Goal: Complete application form

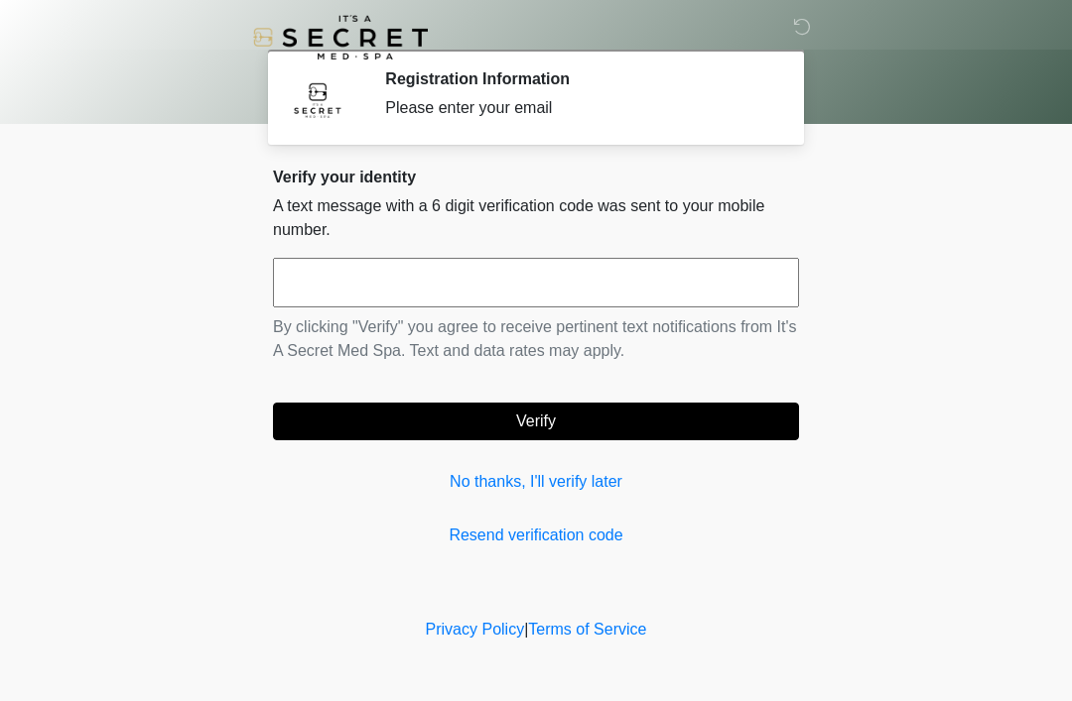
click at [526, 488] on link "No thanks, I'll verify later" at bounding box center [536, 482] width 526 height 24
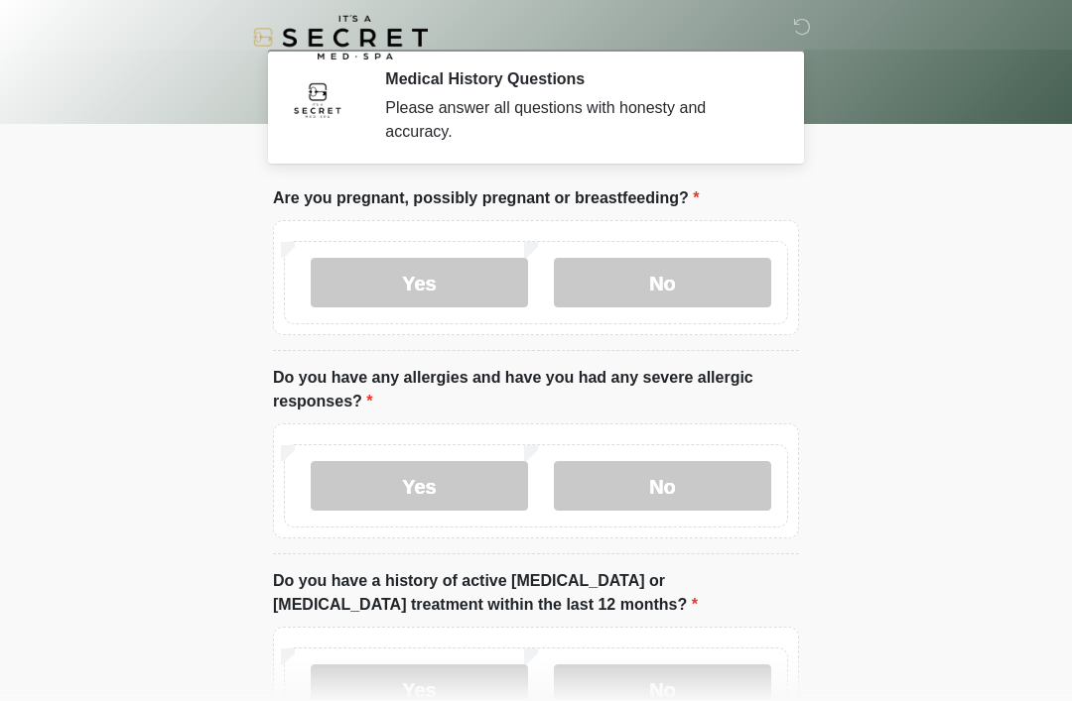
click at [652, 278] on label "No" at bounding box center [662, 283] width 217 height 50
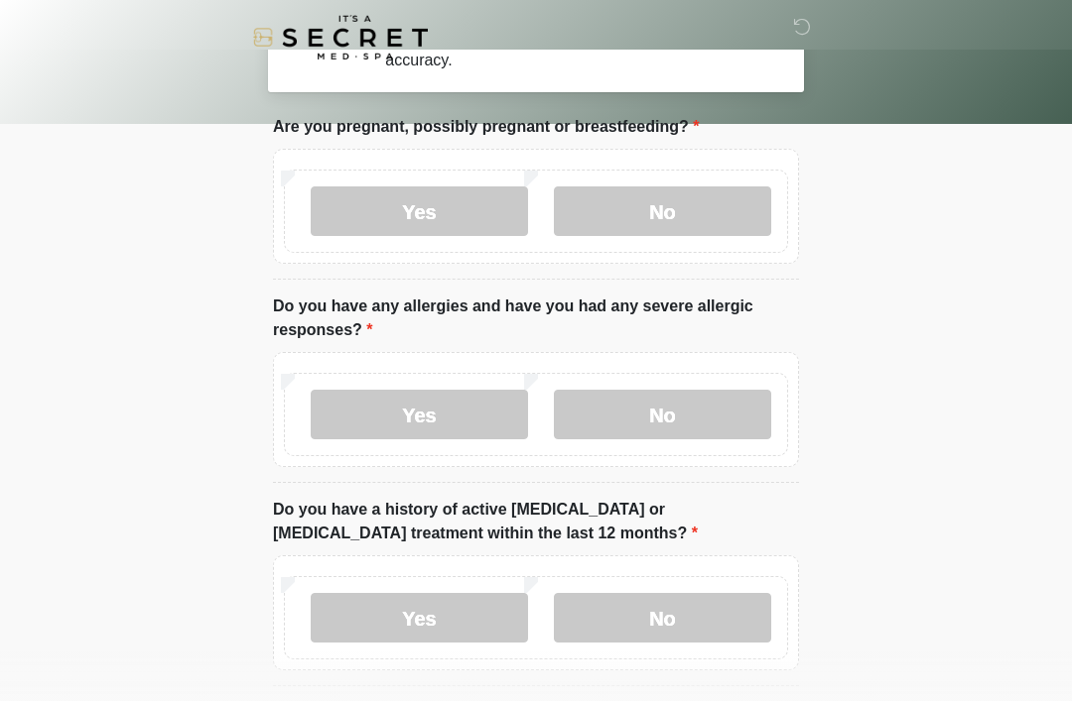
scroll to position [360, 0]
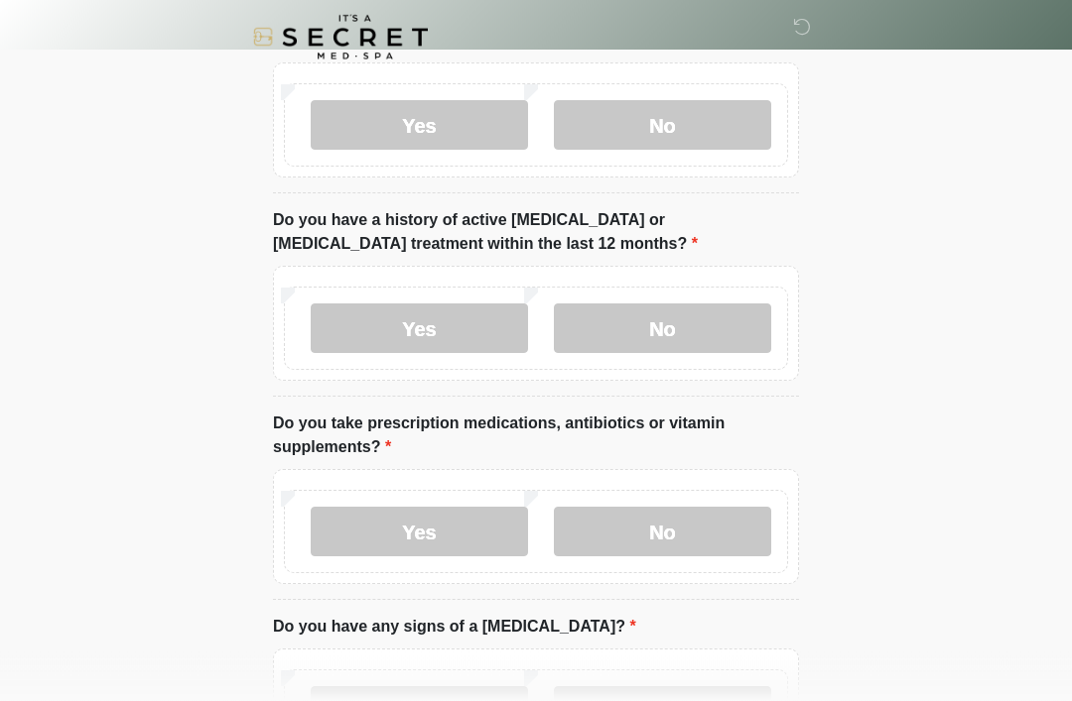
click at [622, 283] on div "Yes No" at bounding box center [536, 324] width 526 height 115
click at [663, 113] on label "No" at bounding box center [662, 126] width 217 height 50
click at [696, 319] on label "No" at bounding box center [662, 329] width 217 height 50
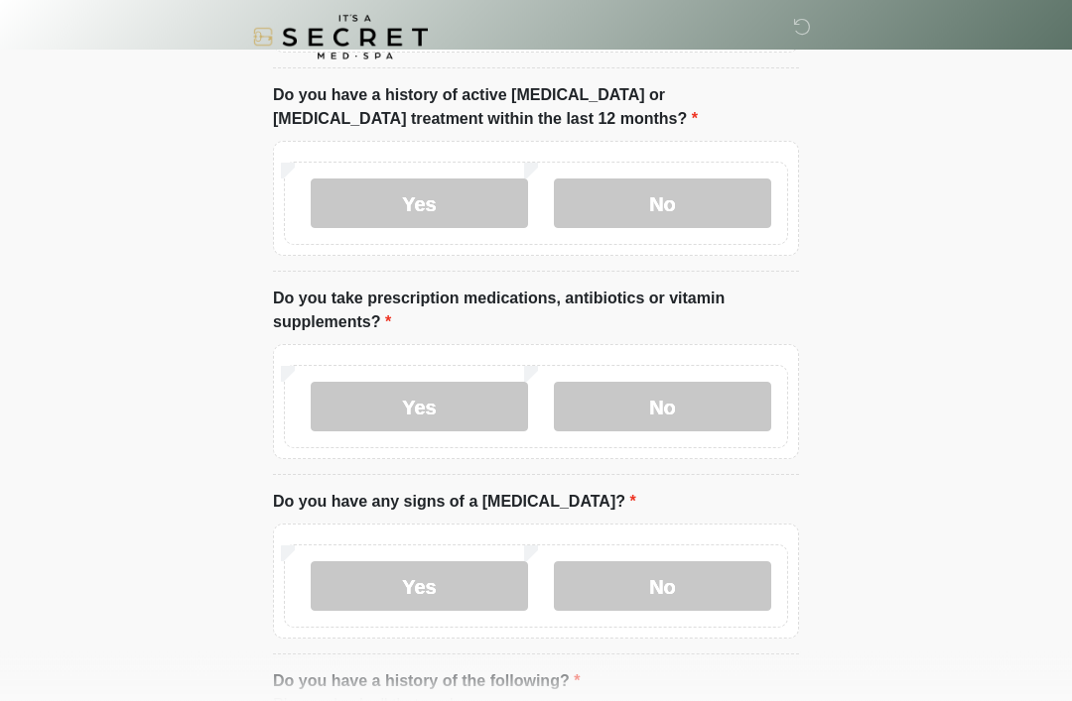
scroll to position [612, 0]
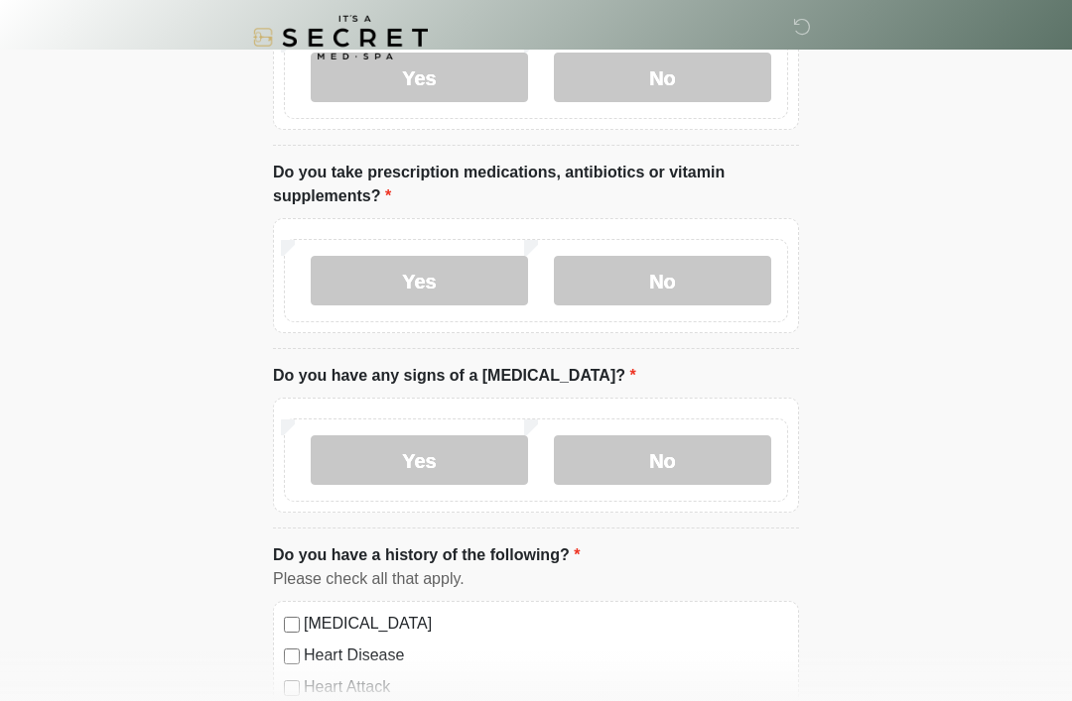
click at [636, 286] on label "No" at bounding box center [662, 281] width 217 height 50
click at [672, 463] on label "No" at bounding box center [662, 461] width 217 height 50
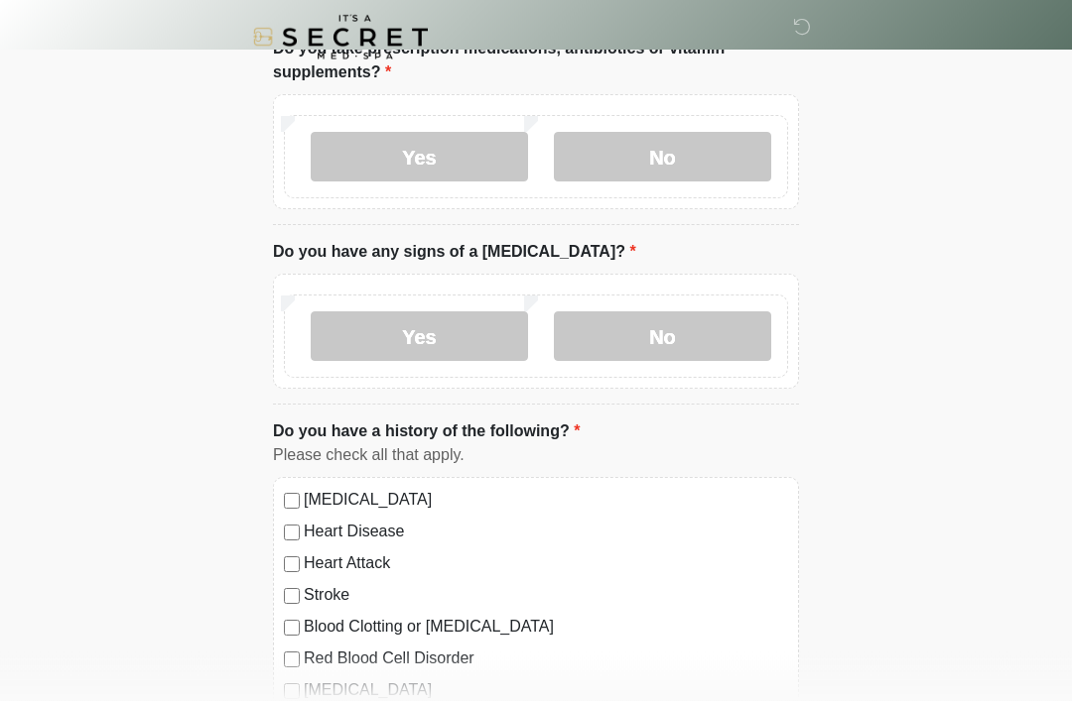
scroll to position [911, 0]
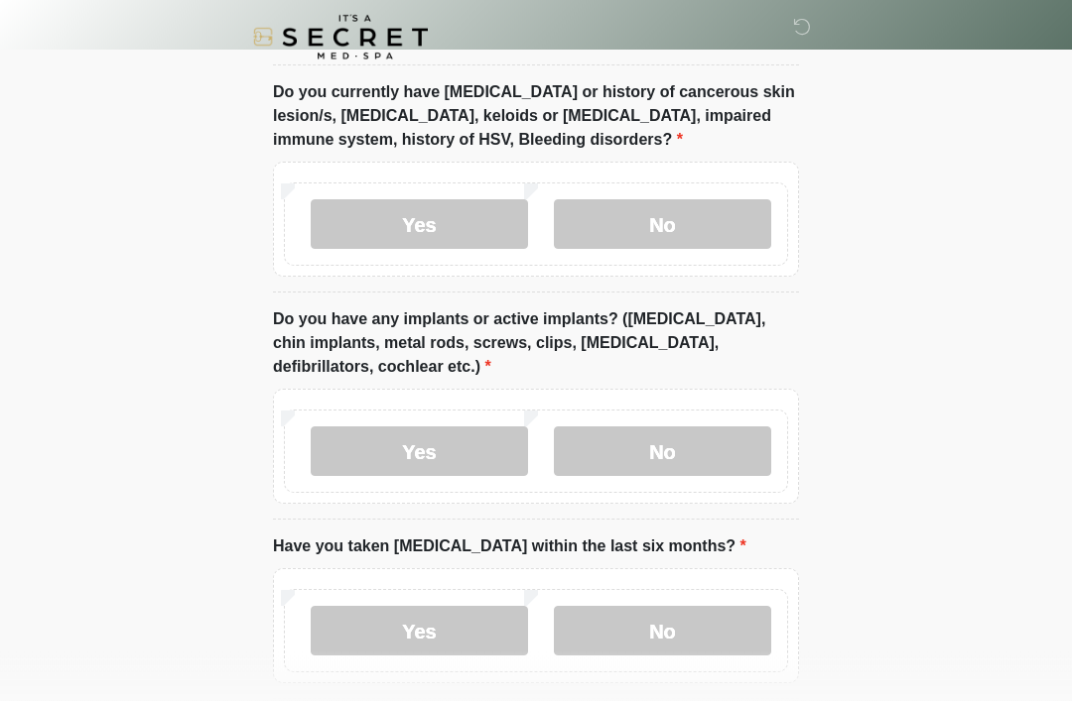
click at [701, 216] on label "No" at bounding box center [662, 225] width 217 height 50
click at [670, 453] on label "No" at bounding box center [662, 452] width 217 height 50
click at [660, 615] on label "No" at bounding box center [662, 631] width 217 height 50
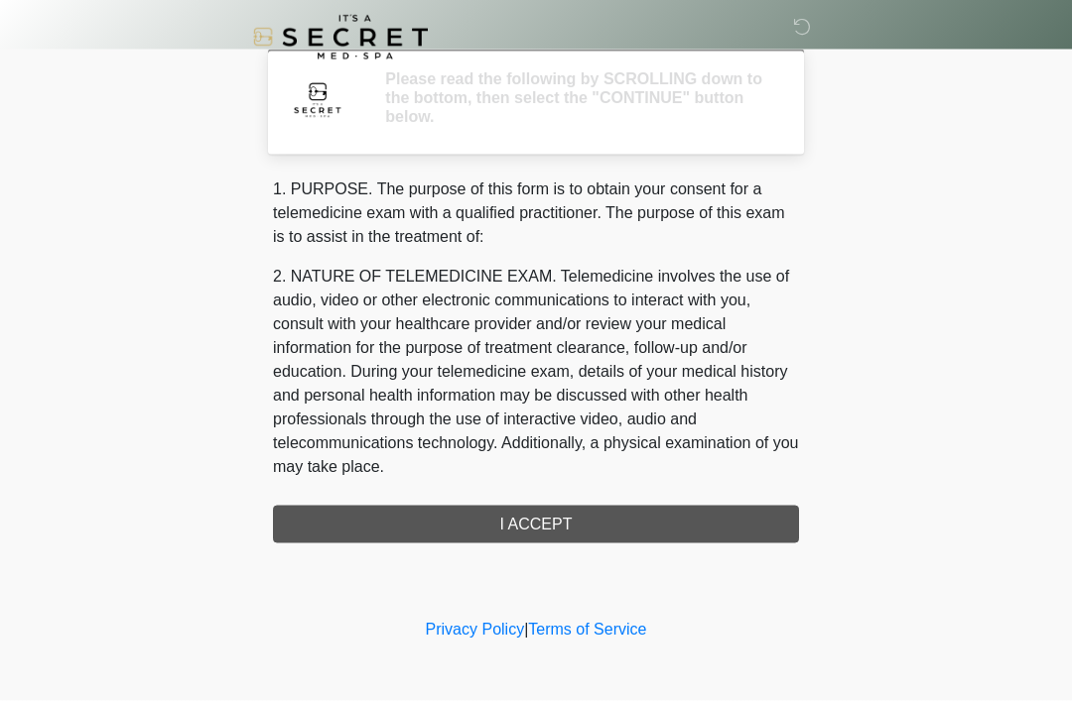
scroll to position [0, 0]
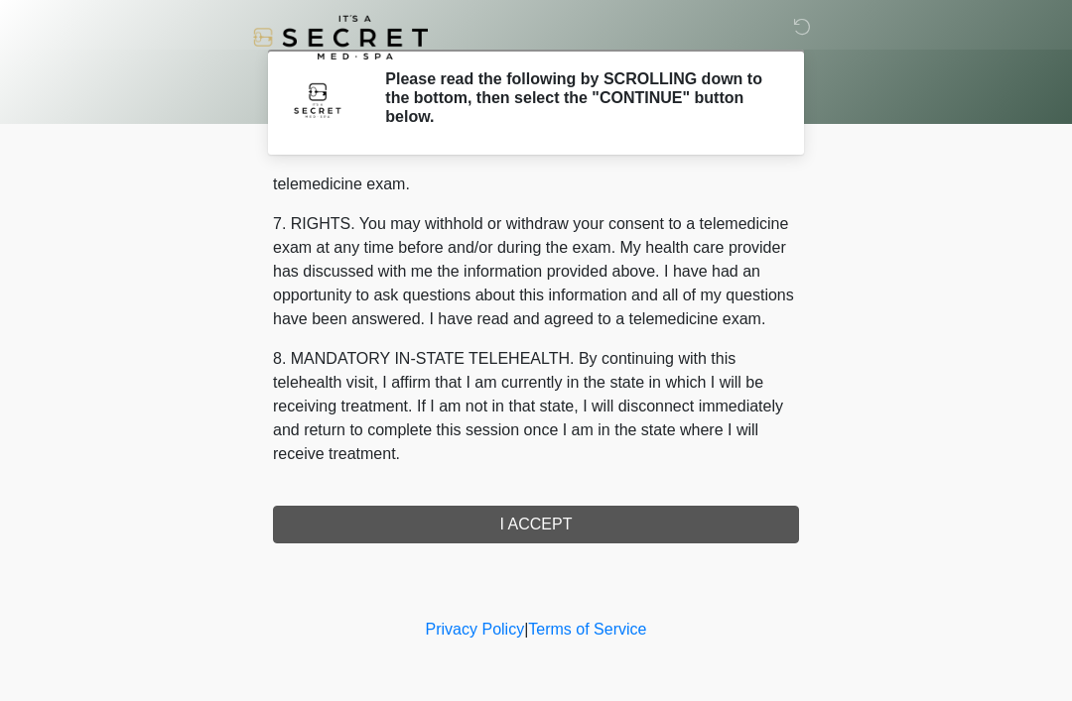
click at [514, 516] on button "I ACCEPT" at bounding box center [536, 525] width 526 height 38
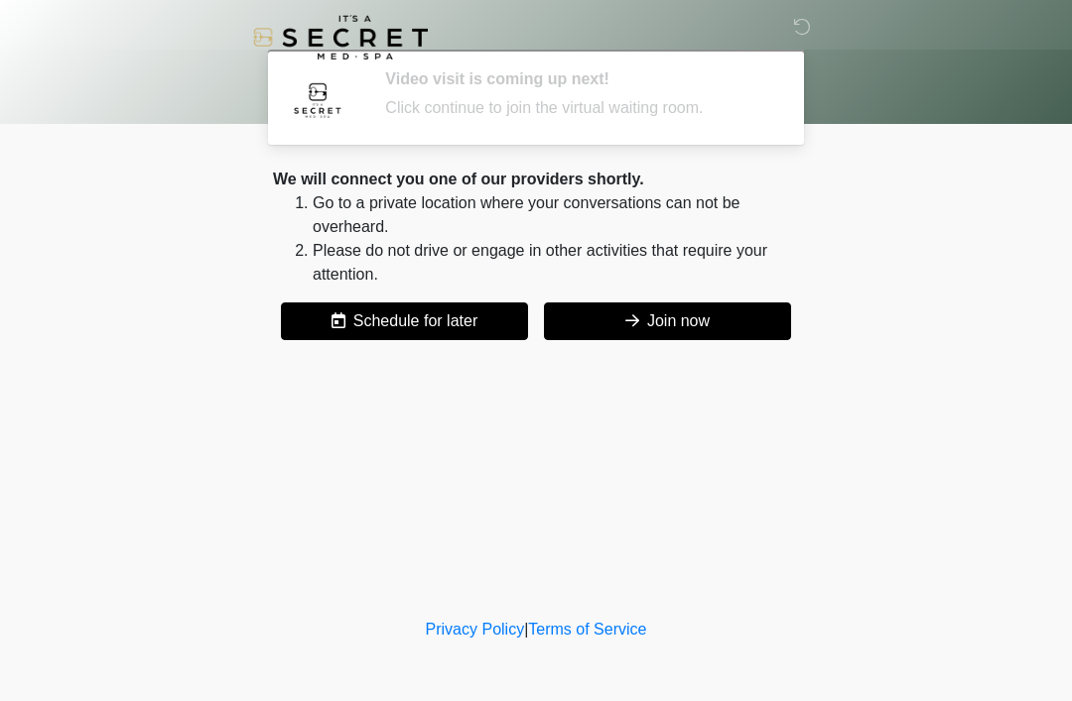
click at [738, 327] on button "Join now" at bounding box center [667, 322] width 247 height 38
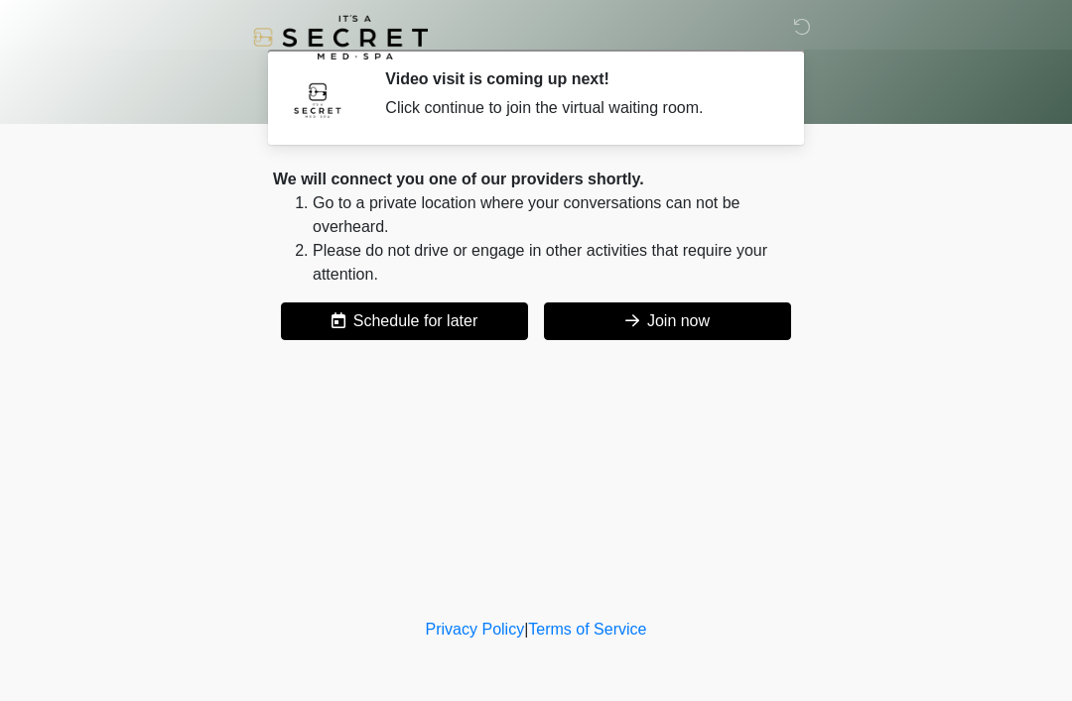
click at [704, 322] on button "Join now" at bounding box center [667, 322] width 247 height 38
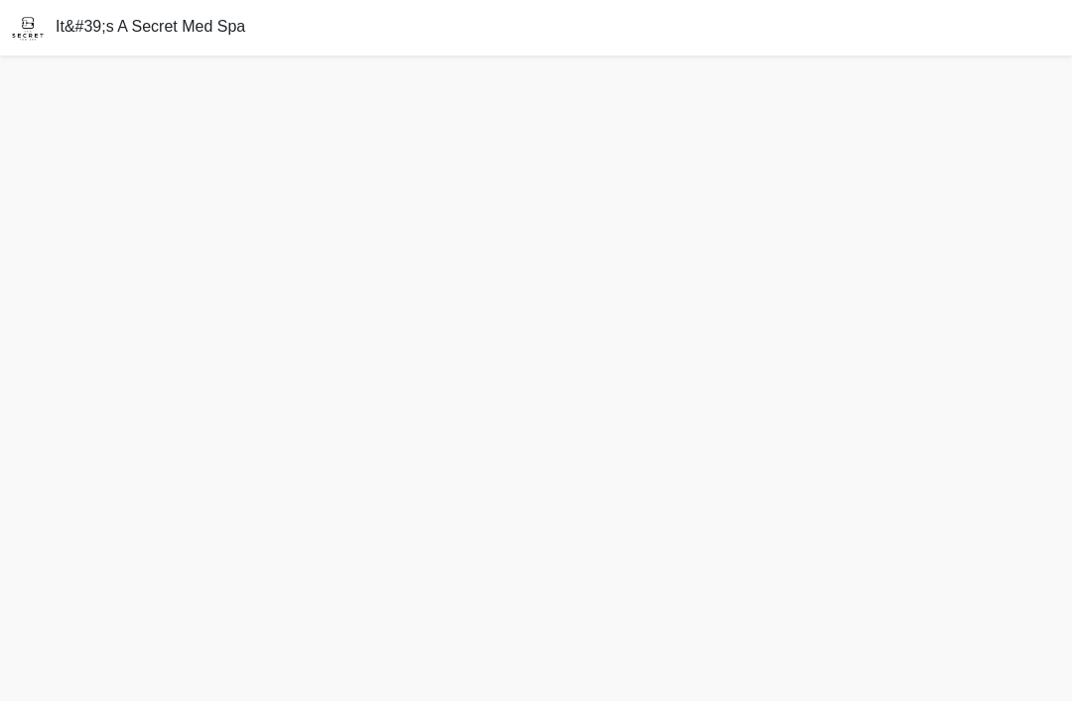
scroll to position [1, 0]
